Goal: Use online tool/utility

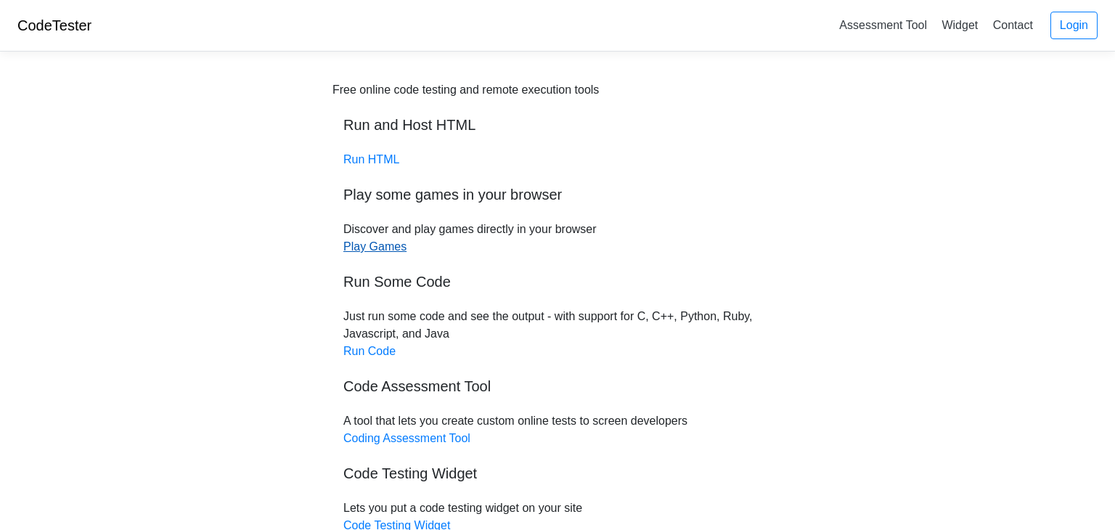
click at [359, 244] on link "Play Games" at bounding box center [374, 246] width 63 height 12
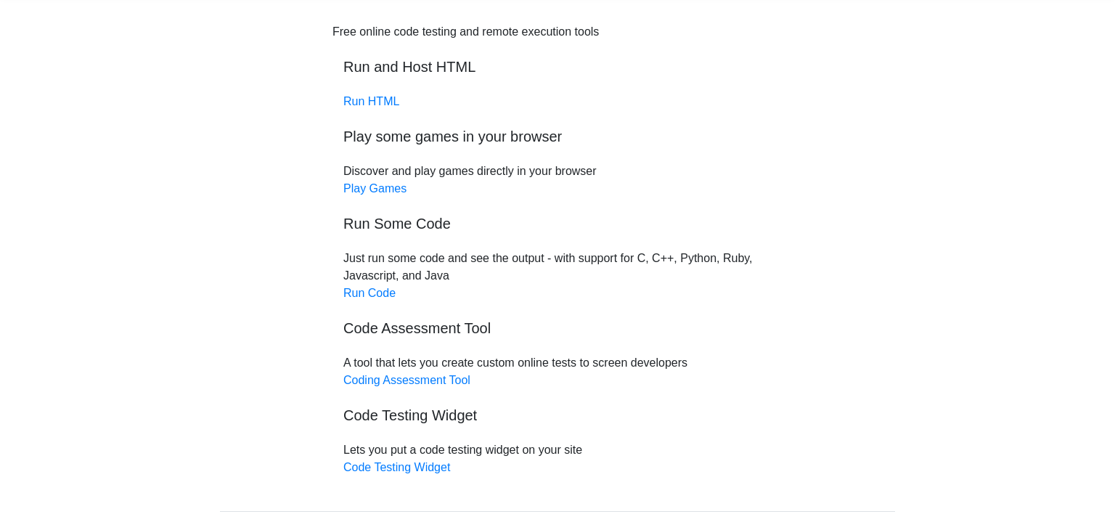
scroll to position [59, 0]
click at [375, 287] on link "Run Code" at bounding box center [369, 292] width 52 height 12
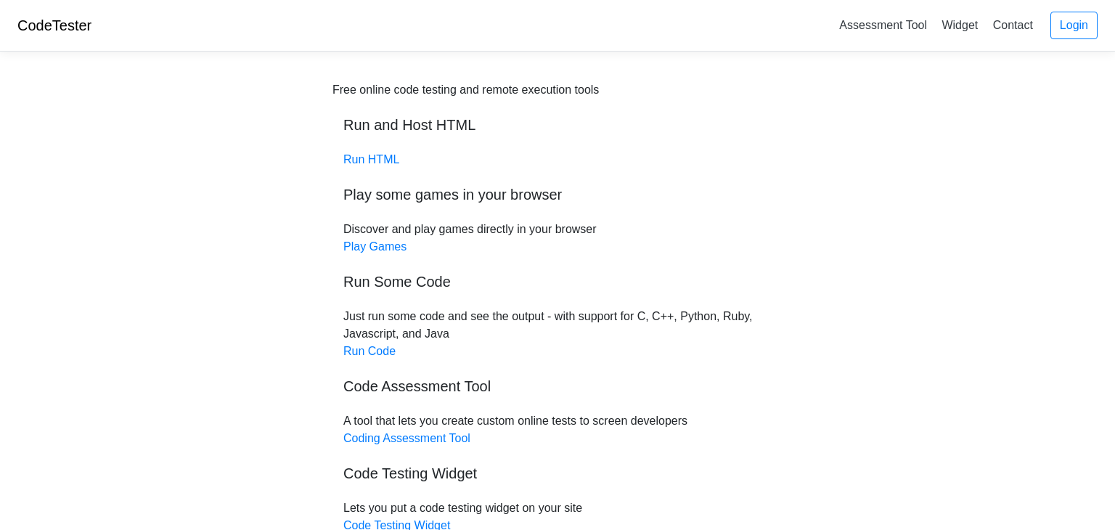
scroll to position [59, 0]
